Goal: Task Accomplishment & Management: Use online tool/utility

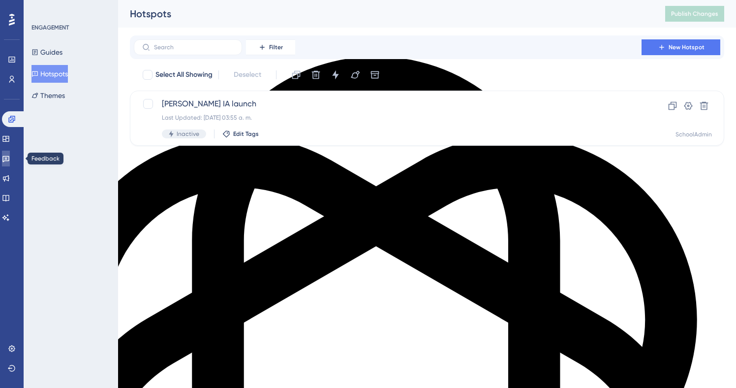
click at [10, 158] on icon at bounding box center [6, 158] width 8 height 8
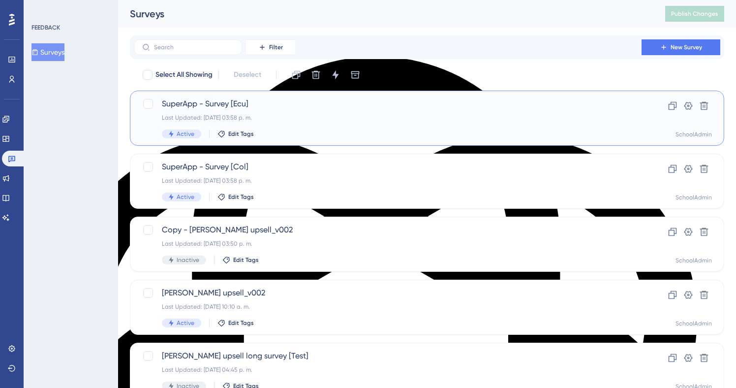
click at [330, 122] on div "SuperApp - Survey [Ecu] Last Updated: [DATE] 03:58 p. m. Active Edit Tags" at bounding box center [388, 118] width 452 height 40
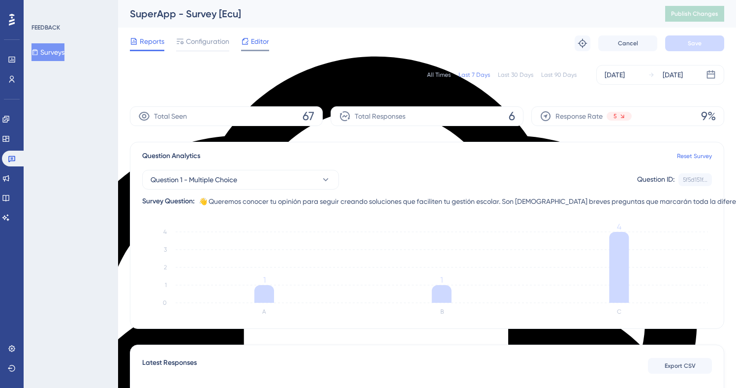
click at [262, 43] on span "Editor" at bounding box center [260, 41] width 18 height 12
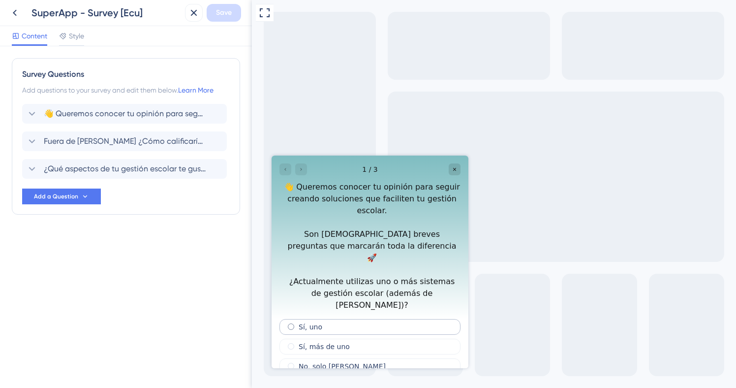
click at [292, 323] on span "radio group" at bounding box center [291, 326] width 6 height 6
click at [297, 325] on input "radio group" at bounding box center [297, 325] width 0 height 0
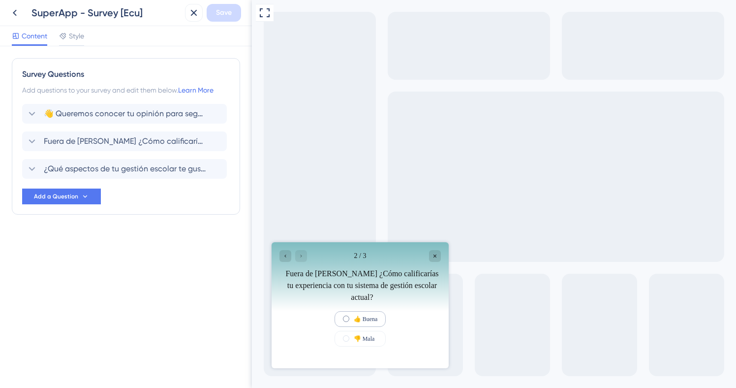
click at [343, 319] on span "radio group" at bounding box center [346, 318] width 6 height 6
click at [352, 317] on input "radio group" at bounding box center [352, 317] width 0 height 0
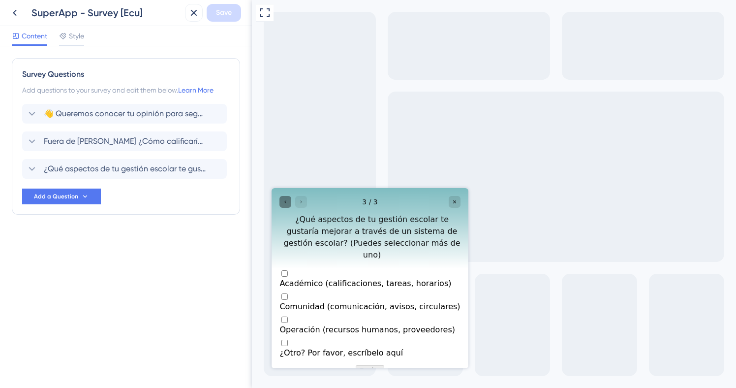
click at [284, 197] on div "Go to Question 2" at bounding box center [285, 202] width 12 height 12
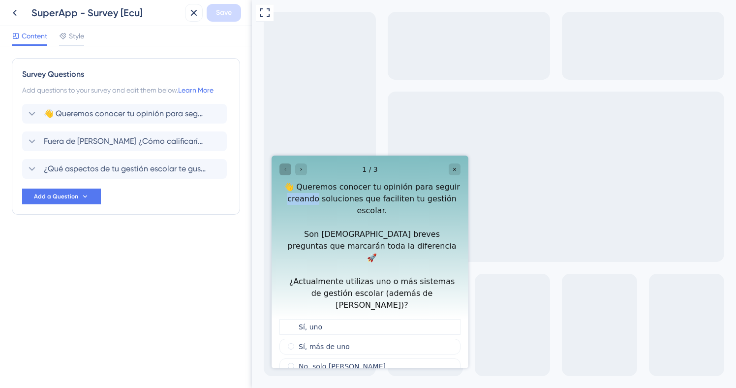
click at [284, 197] on div "👋 Queremos conocer tu opinión para seguir creando soluciones que faciliten tu g…" at bounding box center [371, 246] width 177 height 130
click at [286, 168] on div at bounding box center [293, 169] width 28 height 12
click at [303, 167] on icon "Go to Question 2" at bounding box center [301, 169] width 6 height 6
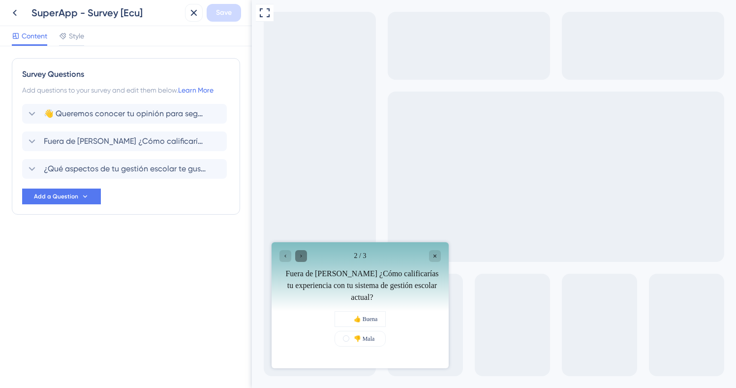
click at [297, 252] on div "Go to Question 3" at bounding box center [301, 256] width 12 height 12
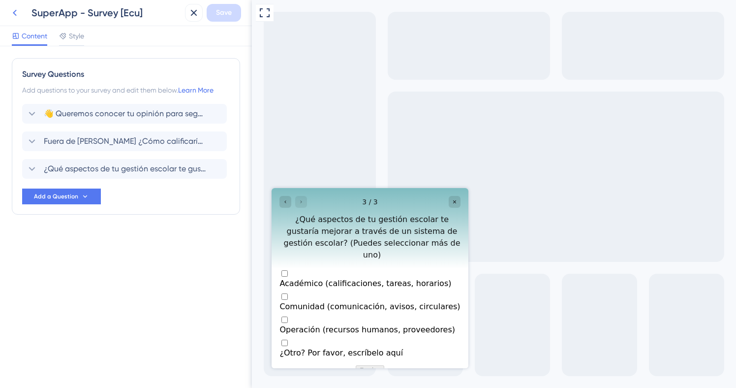
click at [16, 16] on icon at bounding box center [15, 13] width 12 height 12
